Goal: Transaction & Acquisition: Download file/media

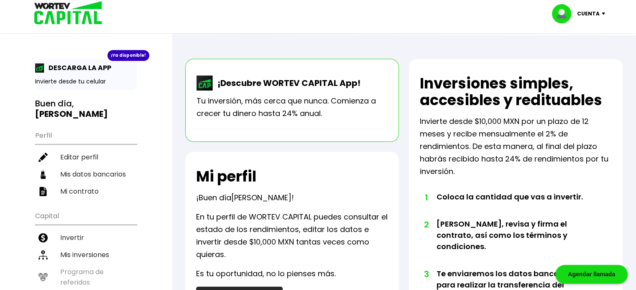
click at [291, 87] on p "¡Descubre WORTEV CAPITAL App!" at bounding box center [286, 83] width 147 height 13
drag, startPoint x: 291, startPoint y: 87, endPoint x: 273, endPoint y: 85, distance: 18.0
click at [289, 86] on p "¡Descubre WORTEV CAPITAL App!" at bounding box center [286, 83] width 147 height 13
click at [123, 54] on div "¡Ya disponible!" at bounding box center [128, 55] width 42 height 11
click at [84, 70] on p "DESCARGA LA APP" at bounding box center [77, 68] width 67 height 10
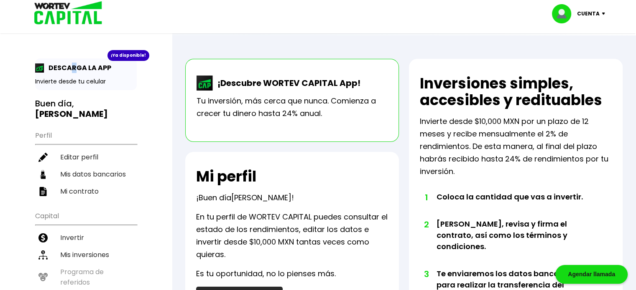
drag, startPoint x: 72, startPoint y: 71, endPoint x: 57, endPoint y: 71, distance: 15.0
click at [67, 71] on p "DESCARGA LA APP" at bounding box center [77, 68] width 67 height 10
click at [50, 80] on p "Invierte desde tu celular" at bounding box center [86, 81] width 102 height 9
click at [79, 79] on p "Invierte desde tu celular" at bounding box center [86, 81] width 102 height 9
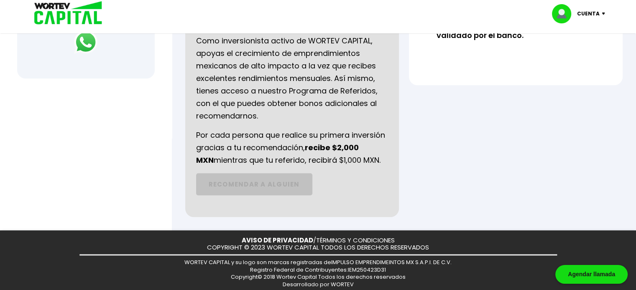
scroll to position [398, 0]
